Goal: Information Seeking & Learning: Learn about a topic

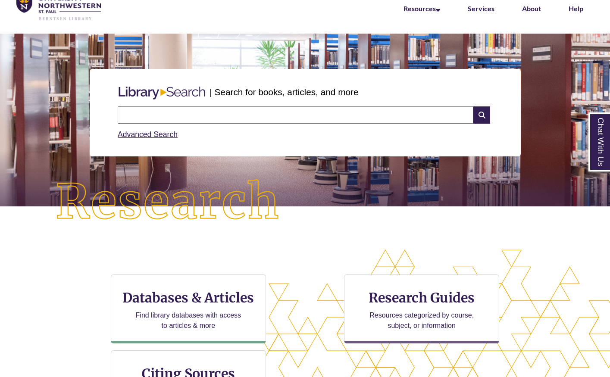
scroll to position [44, 0]
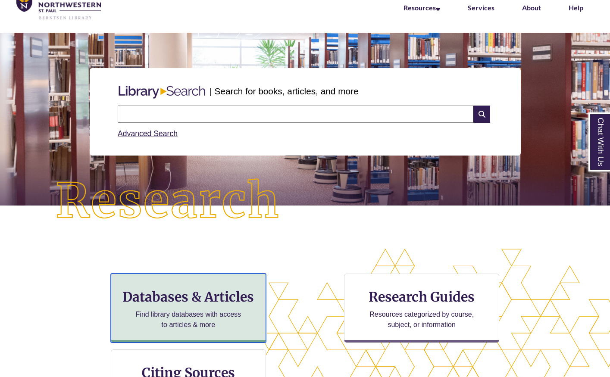
click at [215, 295] on h3 "Databases & Articles" at bounding box center [188, 297] width 140 height 16
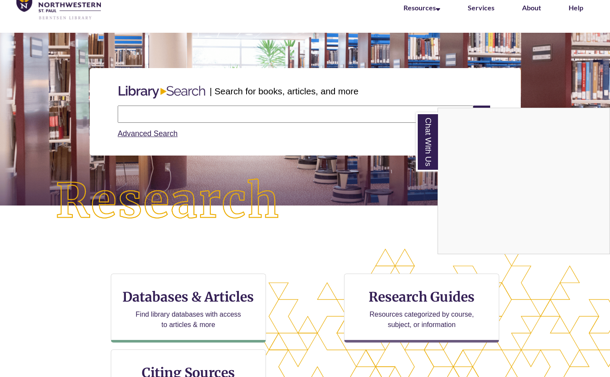
click at [192, 116] on div "Chat With Us" at bounding box center [305, 188] width 610 height 377
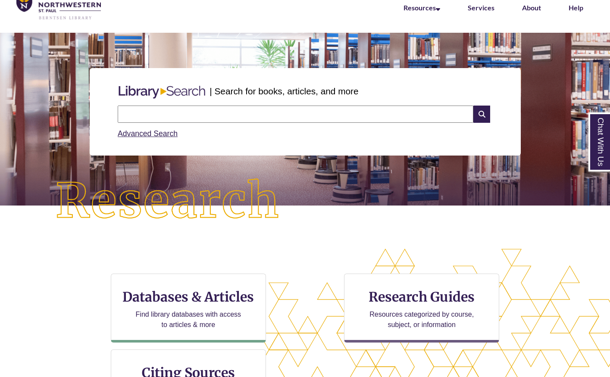
click at [192, 116] on input "text" at bounding box center [295, 114] width 355 height 17
click at [232, 118] on input "text" at bounding box center [295, 114] width 355 height 17
type input "**********"
click at [166, 136] on link "Advanced Search" at bounding box center [148, 133] width 60 height 9
click at [488, 112] on icon at bounding box center [481, 114] width 16 height 17
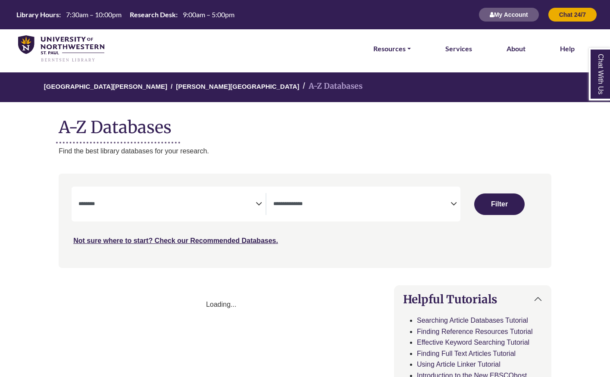
select select "Database Subject Filter"
select select "Database Types Filter"
select select "Database Subject Filter"
select select "Database Types Filter"
